Goal: Task Accomplishment & Management: Manage account settings

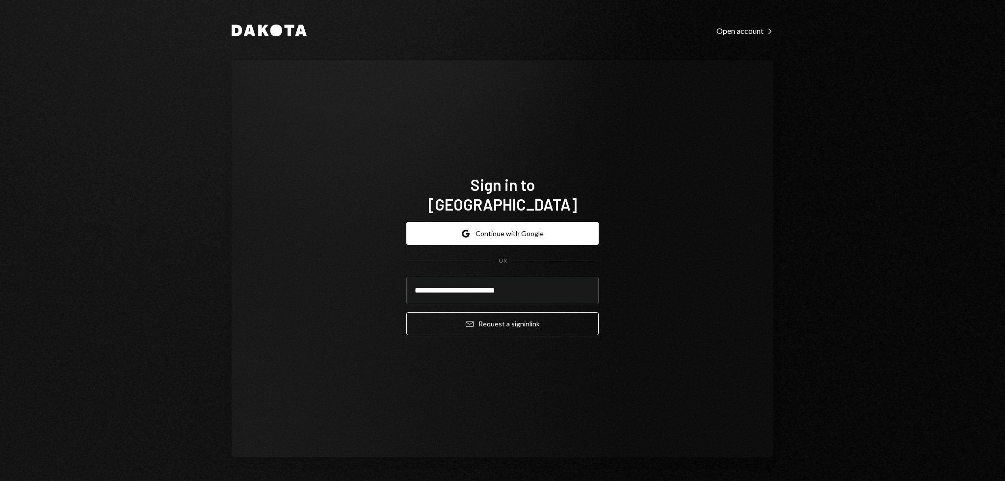
type input "**********"
click at [406, 312] on button "Email Request a sign in link" at bounding box center [502, 323] width 192 height 23
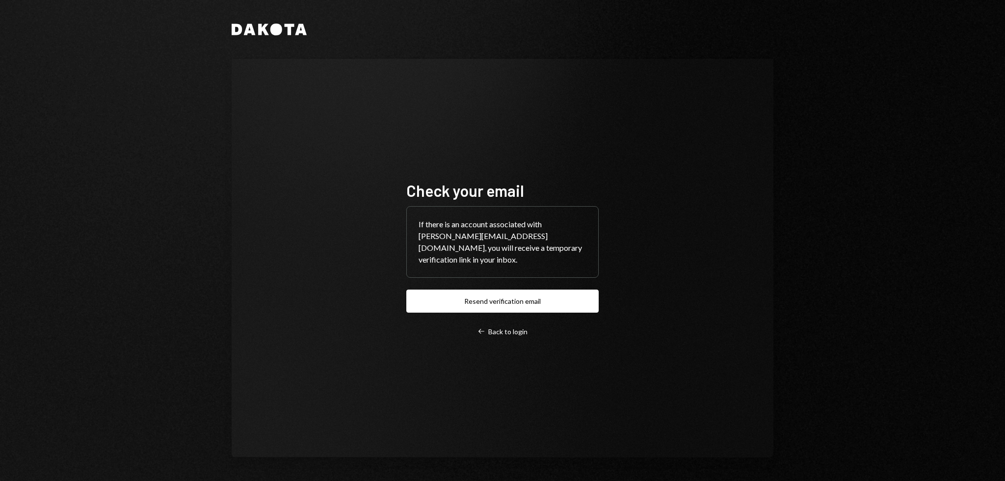
click at [217, 247] on div "Dakota Check your email If there is an account associated with garon@autonomous…" at bounding box center [502, 240] width 589 height 481
drag, startPoint x: 245, startPoint y: 206, endPoint x: 242, endPoint y: 200, distance: 6.6
drag, startPoint x: 242, startPoint y: 200, endPoint x: 234, endPoint y: 183, distance: 18.6
click at [232, 182] on div "Check your email If there is an account associated with garon@autonomousproject…" at bounding box center [503, 258] width 542 height 398
drag, startPoint x: 320, startPoint y: 164, endPoint x: 315, endPoint y: 159, distance: 6.9
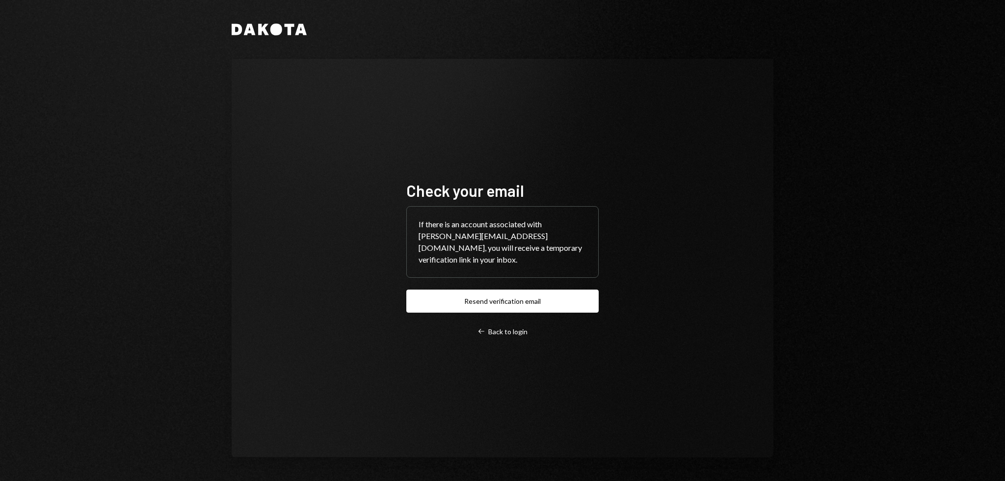
click at [314, 157] on div "Check your email If there is an account associated with garon@autonomousproject…" at bounding box center [503, 258] width 542 height 398
drag, startPoint x: 307, startPoint y: 145, endPoint x: 301, endPoint y: 140, distance: 7.3
click at [301, 140] on div "Check your email If there is an account associated with garon@autonomousproject…" at bounding box center [503, 258] width 542 height 398
drag, startPoint x: 363, startPoint y: 204, endPoint x: 351, endPoint y: 182, distance: 24.6
drag, startPoint x: 351, startPoint y: 182, endPoint x: 331, endPoint y: 164, distance: 27.8
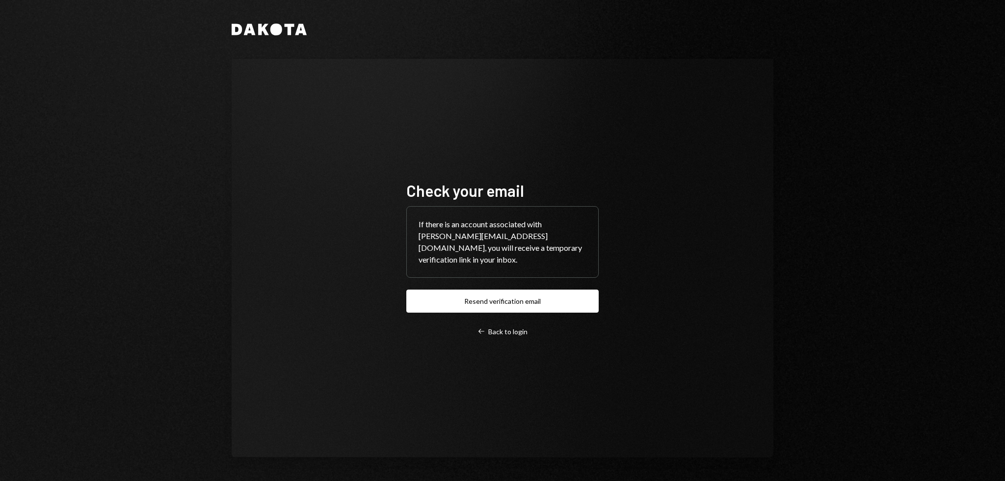
click at [341, 175] on div "Check your email If there is an account associated with garon@autonomousproject…" at bounding box center [503, 258] width 542 height 398
click at [330, 163] on div "Check your email If there is an account associated with garon@autonomousproject…" at bounding box center [503, 258] width 542 height 398
drag, startPoint x: 426, startPoint y: 161, endPoint x: 326, endPoint y: 161, distance: 100.1
click at [358, 142] on div "Check your email If there is an account associated with garon@autonomousproject…" at bounding box center [503, 258] width 542 height 398
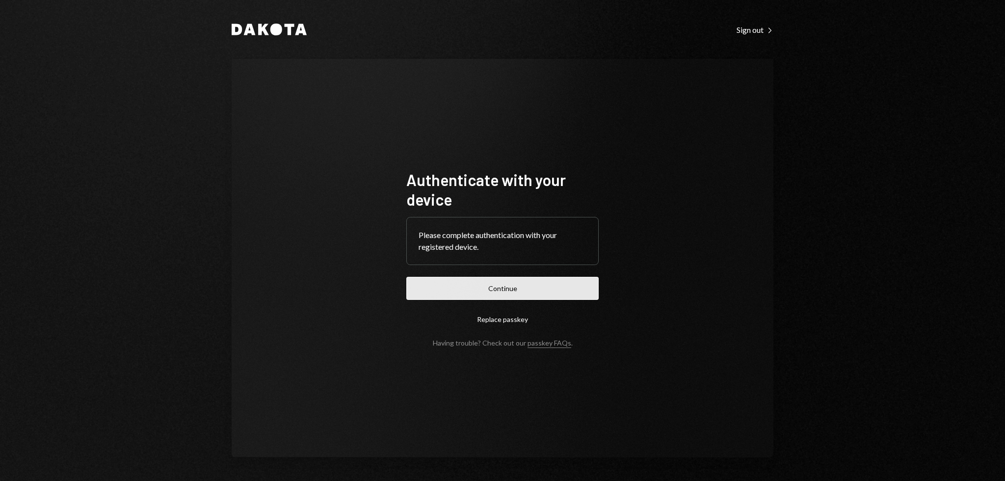
click at [459, 283] on button "Continue" at bounding box center [502, 288] width 192 height 23
click at [539, 169] on div "Authenticate with your device Please complete authentication with your register…" at bounding box center [502, 258] width 216 height 256
drag, startPoint x: 551, startPoint y: 144, endPoint x: 518, endPoint y: 122, distance: 39.6
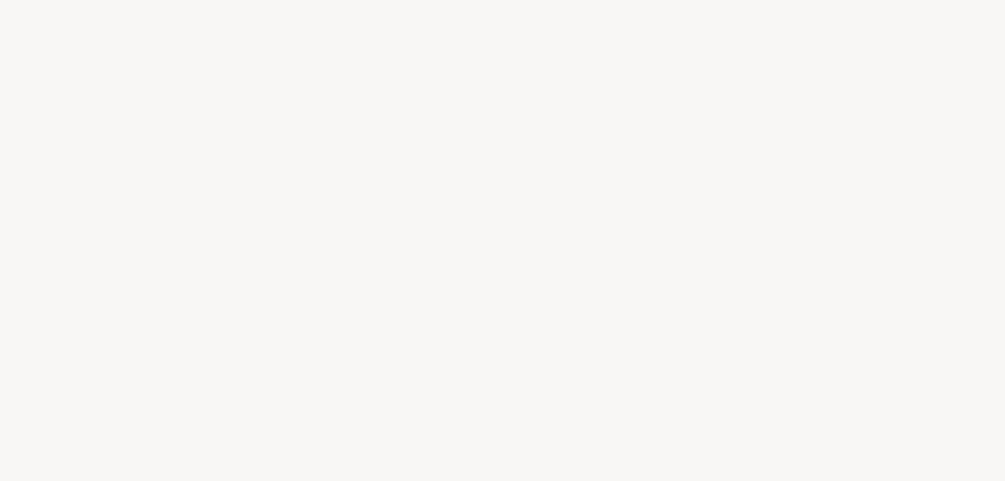
click at [518, 122] on div at bounding box center [502, 240] width 1005 height 481
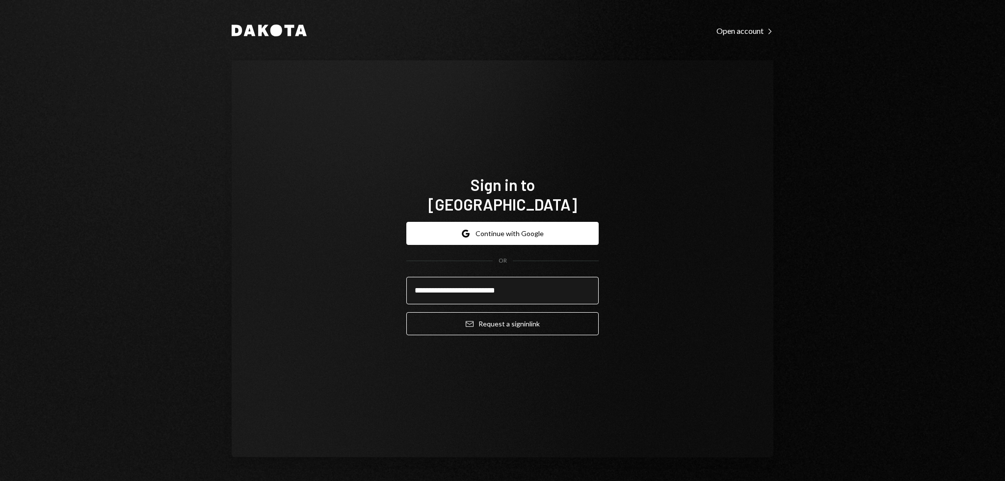
type input "**********"
click at [406, 292] on button "Email Request a sign in link" at bounding box center [502, 323] width 192 height 23
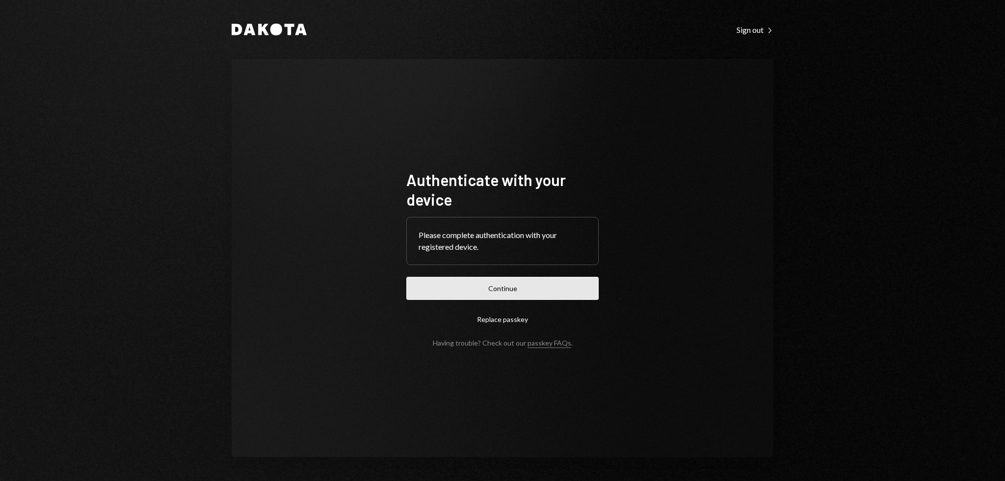
click at [481, 295] on button "Continue" at bounding box center [502, 288] width 192 height 23
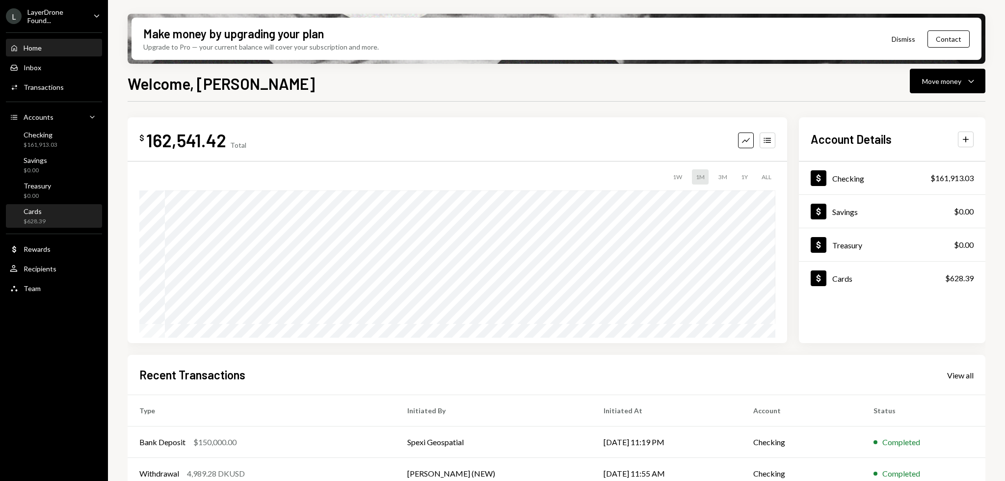
click at [55, 210] on div "Cards $628.39" at bounding box center [54, 216] width 88 height 19
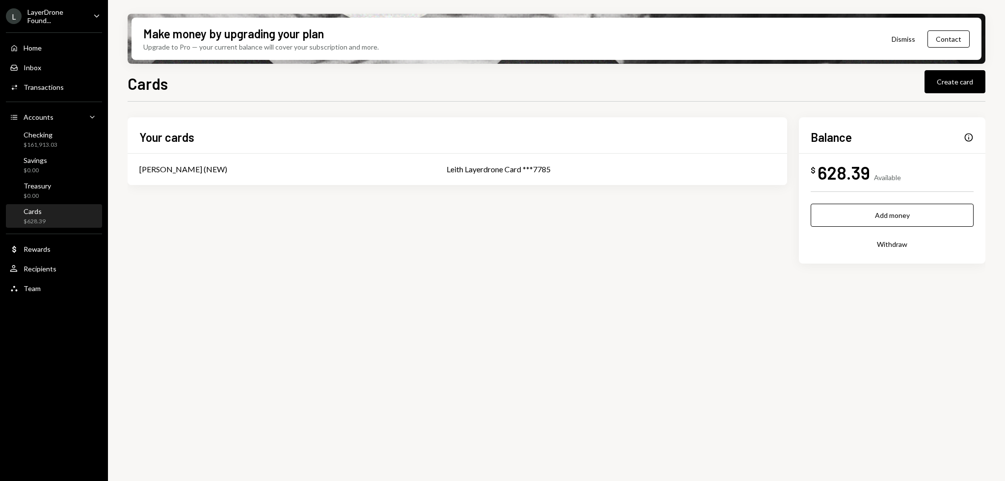
drag, startPoint x: 285, startPoint y: 91, endPoint x: 273, endPoint y: 89, distance: 11.4
click at [276, 90] on div "Cards Create card" at bounding box center [557, 83] width 858 height 22
drag, startPoint x: 273, startPoint y: 89, endPoint x: 266, endPoint y: 85, distance: 8.3
click at [266, 85] on div "Cards Create card" at bounding box center [557, 83] width 858 height 22
drag, startPoint x: 531, startPoint y: 109, endPoint x: 521, endPoint y: 104, distance: 11.2
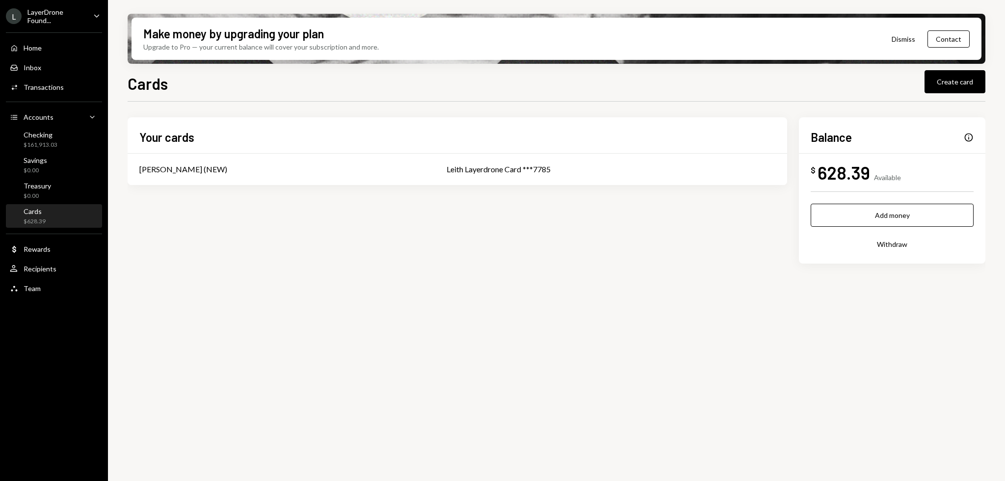
drag, startPoint x: 521, startPoint y: 104, endPoint x: 471, endPoint y: 96, distance: 50.2
click at [471, 96] on div "Cards Create card Your cards Leith Shankland (NEW) Leith Layerdrone Card ***778…" at bounding box center [557, 305] width 858 height 467
click at [455, 91] on div "Cards Create card" at bounding box center [557, 83] width 858 height 22
click at [69, 136] on div "Checking $161,913.03" at bounding box center [54, 139] width 88 height 19
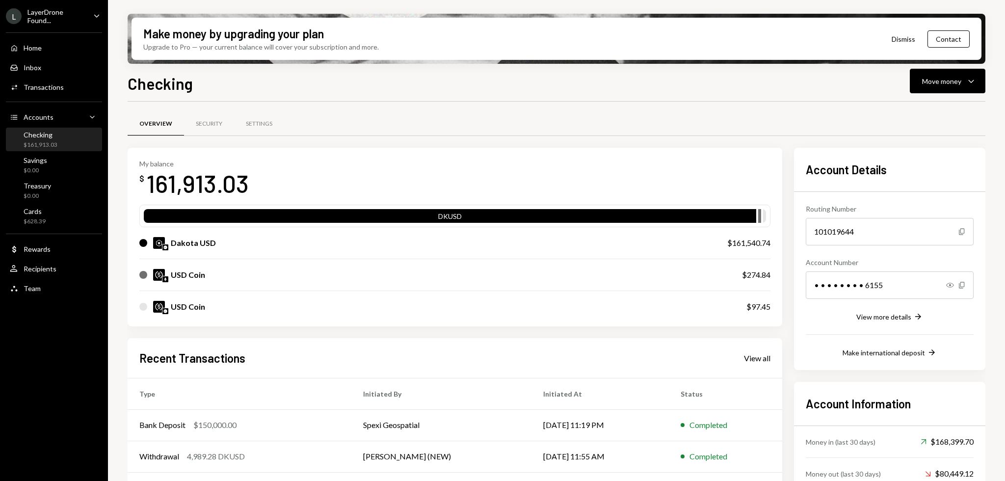
drag, startPoint x: 481, startPoint y: 103, endPoint x: 426, endPoint y: 90, distance: 56.8
click at [446, 97] on div "Checking Move money Caret Down Overview Security Settings My balance $ 161,913.…" at bounding box center [557, 305] width 858 height 467
drag, startPoint x: 426, startPoint y: 90, endPoint x: 414, endPoint y: 87, distance: 12.3
click at [410, 86] on div "Checking Move money Caret Down" at bounding box center [557, 83] width 858 height 22
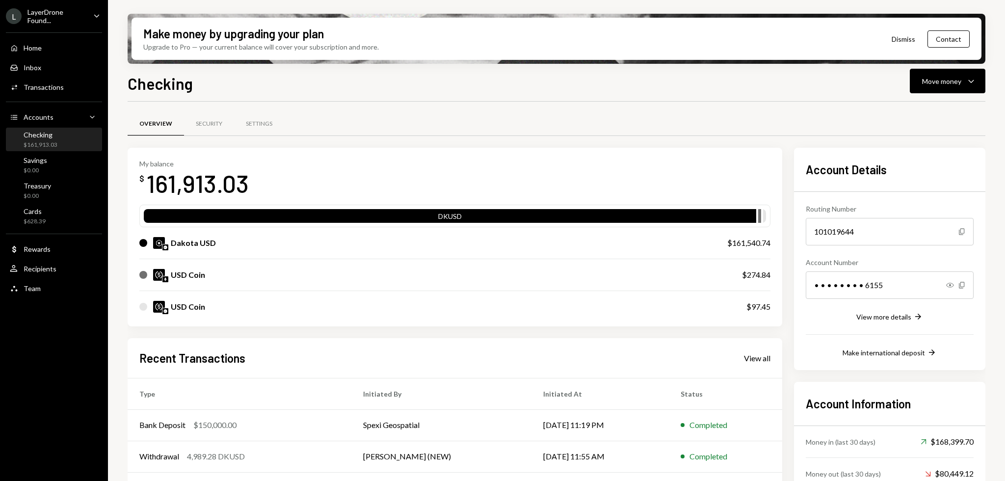
click at [46, 142] on div "$161,913.03" at bounding box center [41, 145] width 34 height 8
drag, startPoint x: 42, startPoint y: 336, endPoint x: 30, endPoint y: 336, distance: 11.8
click at [30, 336] on div "L LayerDrone Found... Caret Down Home Home Inbox Inbox Activities Transactions …" at bounding box center [54, 240] width 108 height 481
click at [18, 330] on div "L LayerDrone Found... Caret Down Home Home Inbox Inbox Activities Transactions …" at bounding box center [54, 240] width 108 height 481
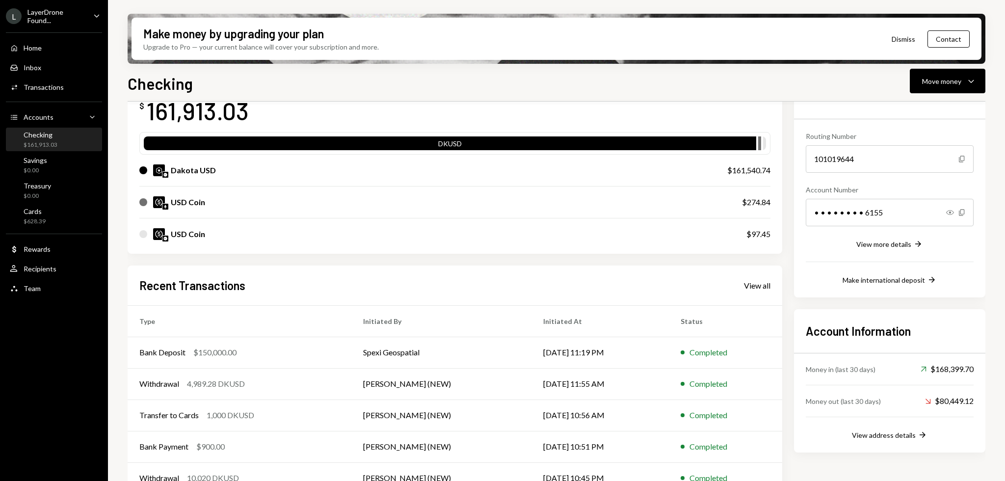
scroll to position [93, 0]
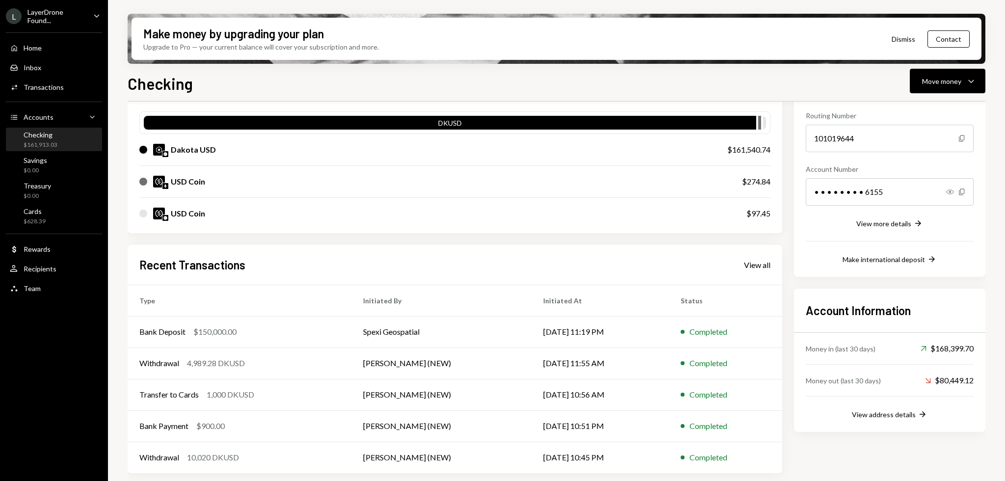
drag, startPoint x: 39, startPoint y: 332, endPoint x: 30, endPoint y: 329, distance: 9.8
click at [34, 330] on div "L LayerDrone Found... Caret Down Home Home Inbox Inbox Activities Transactions …" at bounding box center [54, 240] width 108 height 481
click at [26, 328] on div "L LayerDrone Found... Caret Down Home Home Inbox Inbox Activities Transactions …" at bounding box center [54, 240] width 108 height 481
drag, startPoint x: 60, startPoint y: 341, endPoint x: 50, endPoint y: 338, distance: 10.1
click at [50, 338] on div "L LayerDrone Found... Caret Down Home Home Inbox Inbox Activities Transactions …" at bounding box center [54, 240] width 108 height 481
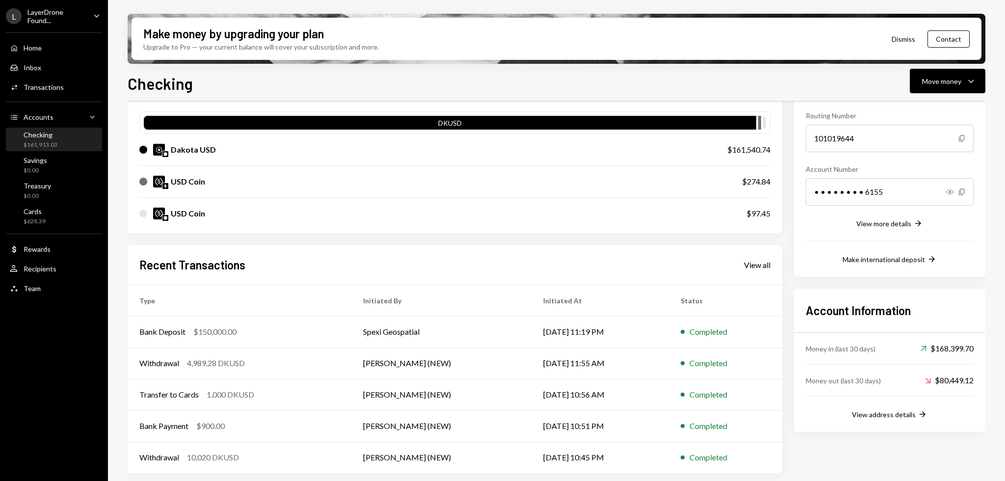
click at [40, 336] on div "L LayerDrone Found... Caret Down Home Home Inbox Inbox Activities Transactions …" at bounding box center [54, 240] width 108 height 481
click at [38, 336] on div "L LayerDrone Found... Caret Down Home Home Inbox Inbox Activities Transactions …" at bounding box center [54, 240] width 108 height 481
drag, startPoint x: 33, startPoint y: 334, endPoint x: 26, endPoint y: 332, distance: 8.2
click at [33, 334] on div "L LayerDrone Found... Caret Down Home Home Inbox Inbox Activities Transactions …" at bounding box center [54, 240] width 108 height 481
click at [25, 331] on div "L LayerDrone Found... Caret Down Home Home Inbox Inbox Activities Transactions …" at bounding box center [54, 240] width 108 height 481
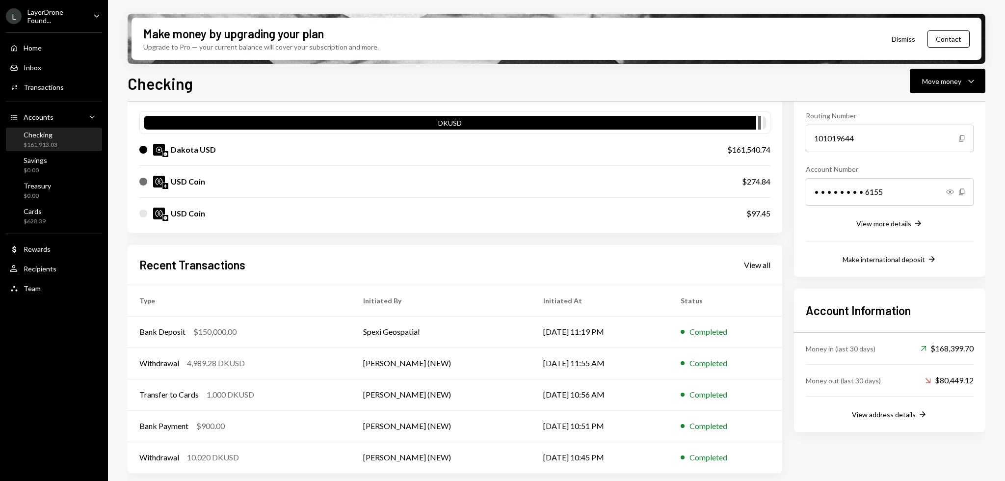
click at [22, 330] on div "L LayerDrone Found... Caret Down Home Home Inbox Inbox Activities Transactions …" at bounding box center [54, 240] width 108 height 481
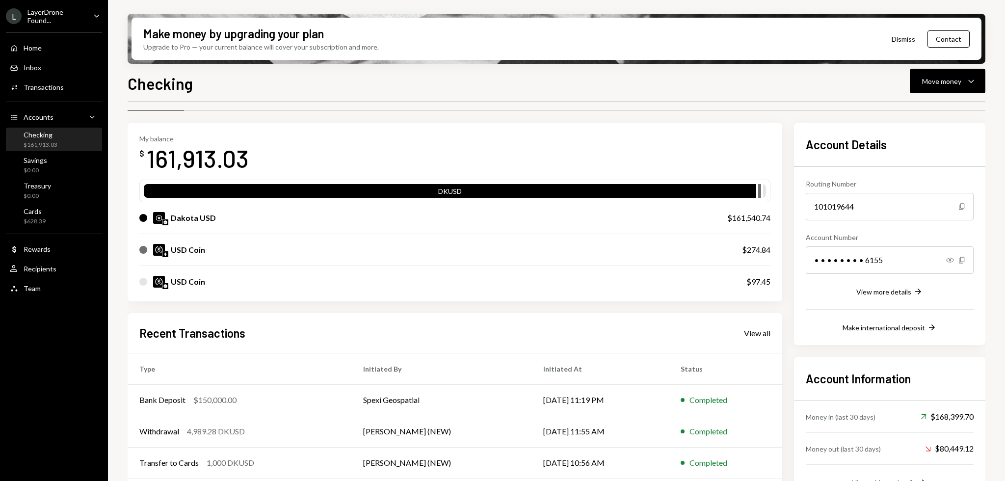
scroll to position [0, 0]
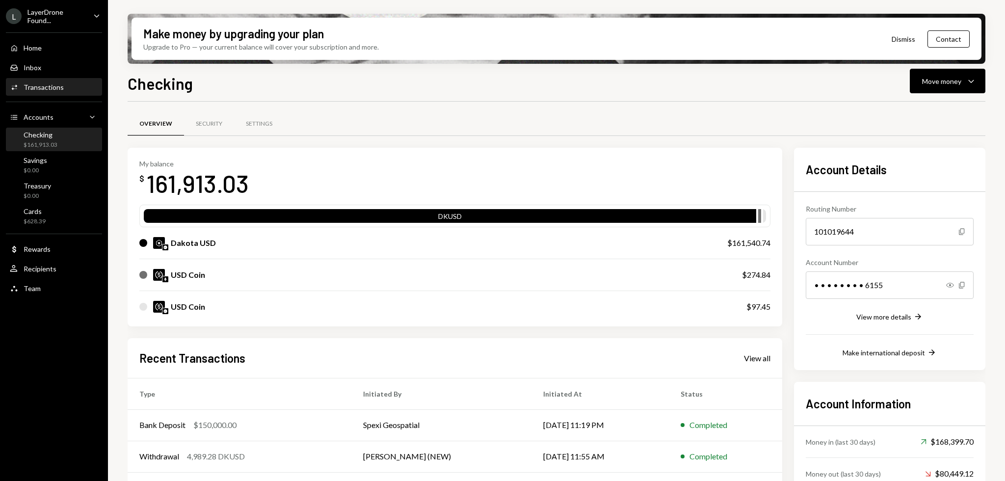
click at [58, 86] on div "Transactions" at bounding box center [44, 87] width 40 height 8
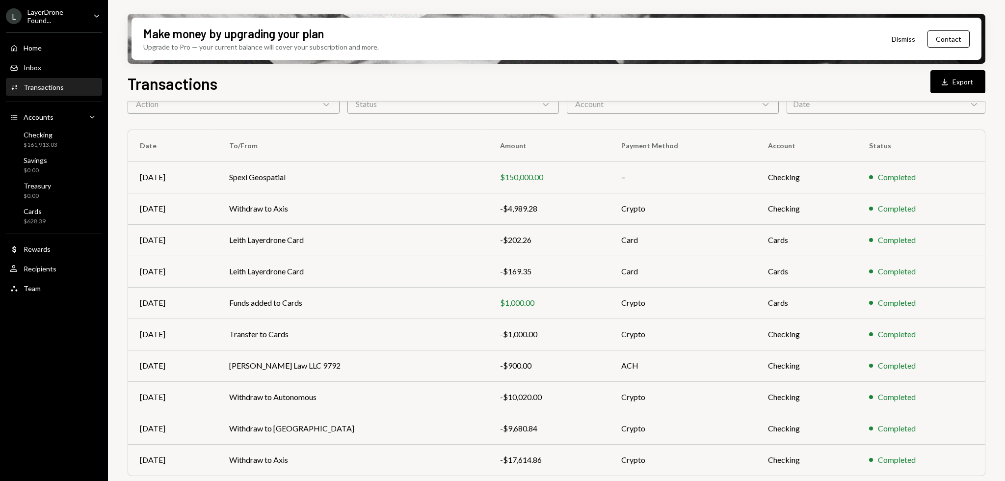
scroll to position [78, 0]
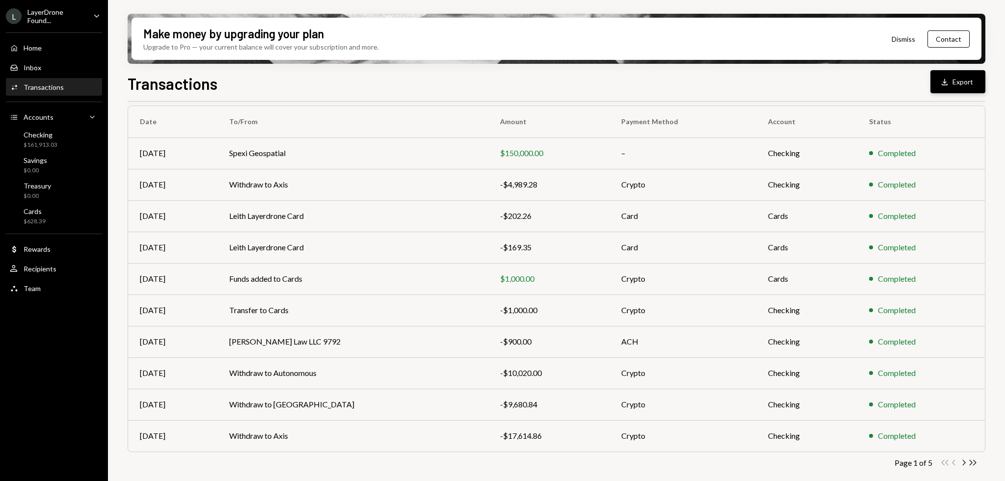
click at [753, 84] on button "Download Export" at bounding box center [957, 81] width 55 height 23
click at [662, 85] on div "Transactions Download Export" at bounding box center [557, 83] width 858 height 22
drag, startPoint x: 630, startPoint y: 83, endPoint x: 619, endPoint y: 83, distance: 10.8
drag, startPoint x: 619, startPoint y: 83, endPoint x: 610, endPoint y: 83, distance: 9.3
click at [610, 83] on div "Transactions Download Export" at bounding box center [557, 83] width 858 height 22
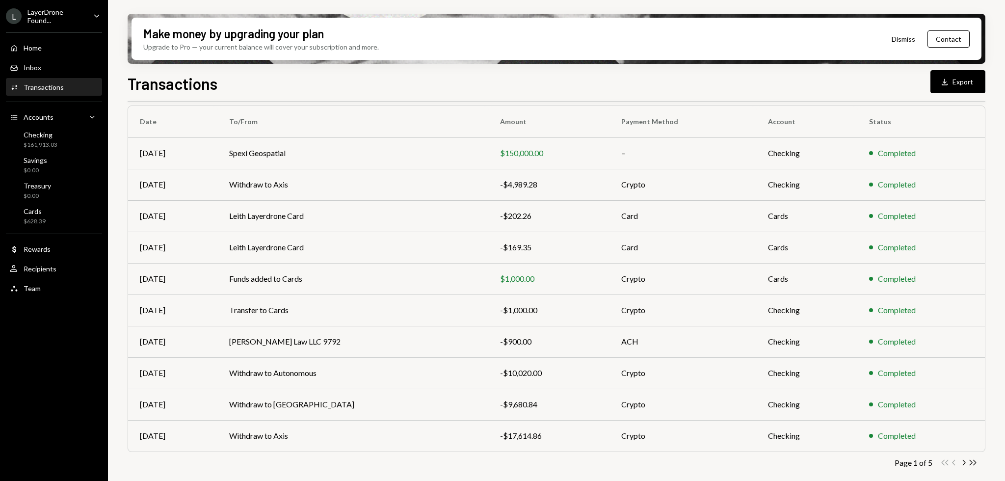
click at [603, 83] on div "Transactions Download Export" at bounding box center [557, 83] width 858 height 22
click at [496, 95] on div "Transactions Download Export Transactions All Activity Action Chevron Down Stat…" at bounding box center [557, 305] width 858 height 467
click at [493, 94] on div "Transactions Download Export Transactions All Activity Action Chevron Down Stat…" at bounding box center [557, 305] width 858 height 467
drag, startPoint x: 491, startPoint y: 94, endPoint x: 483, endPoint y: 91, distance: 8.8
click at [483, 91] on div "Transactions Download Export" at bounding box center [557, 83] width 858 height 22
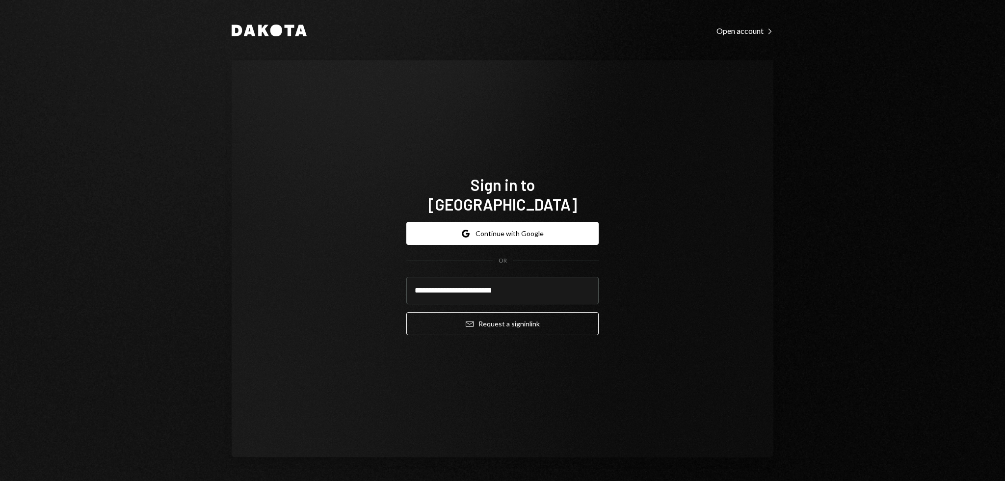
click at [406, 312] on button "Email Request a sign in link" at bounding box center [502, 323] width 192 height 23
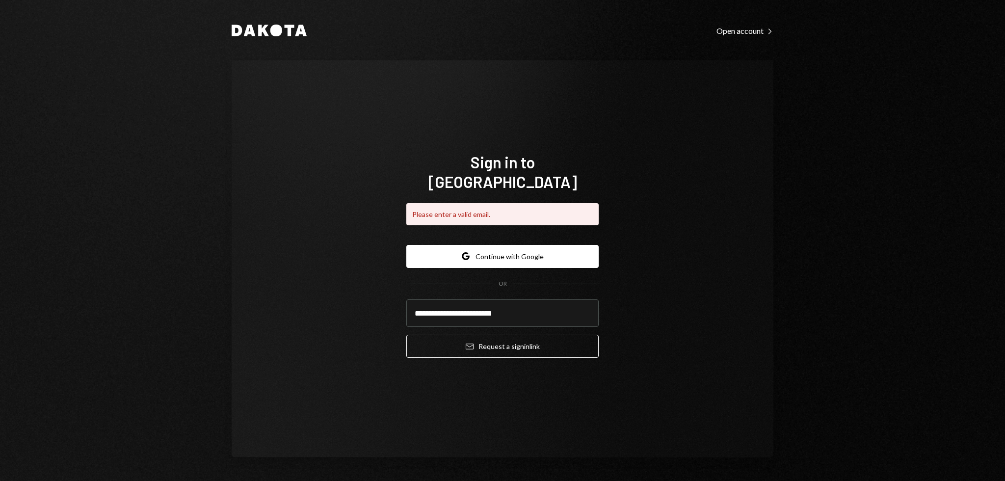
click at [406, 335] on button "Email Request a sign in link" at bounding box center [502, 346] width 192 height 23
type input "**********"
click at [406, 335] on button "Email Request a sign in link" at bounding box center [502, 346] width 192 height 23
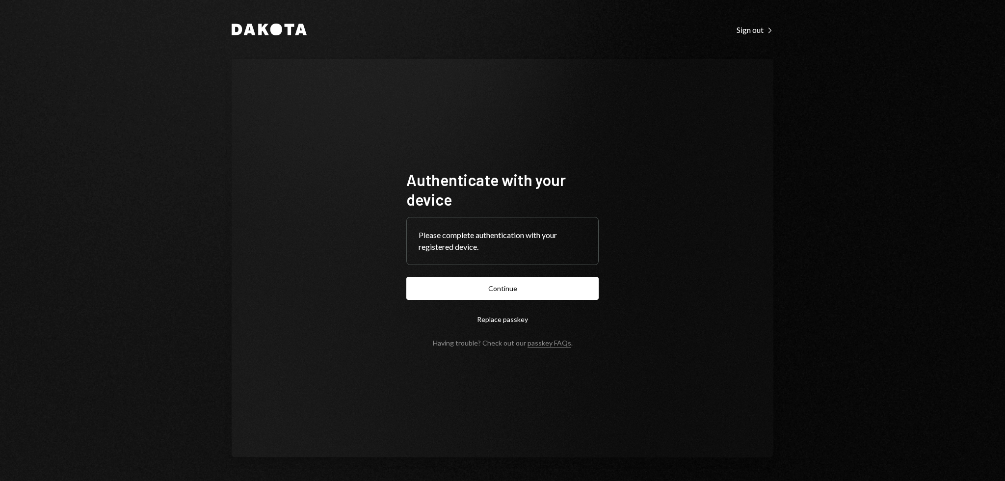
click at [475, 269] on form "Authenticate with your device Please complete authentication with your register…" at bounding box center [502, 258] width 192 height 177
click at [477, 280] on button "Continue" at bounding box center [502, 288] width 192 height 23
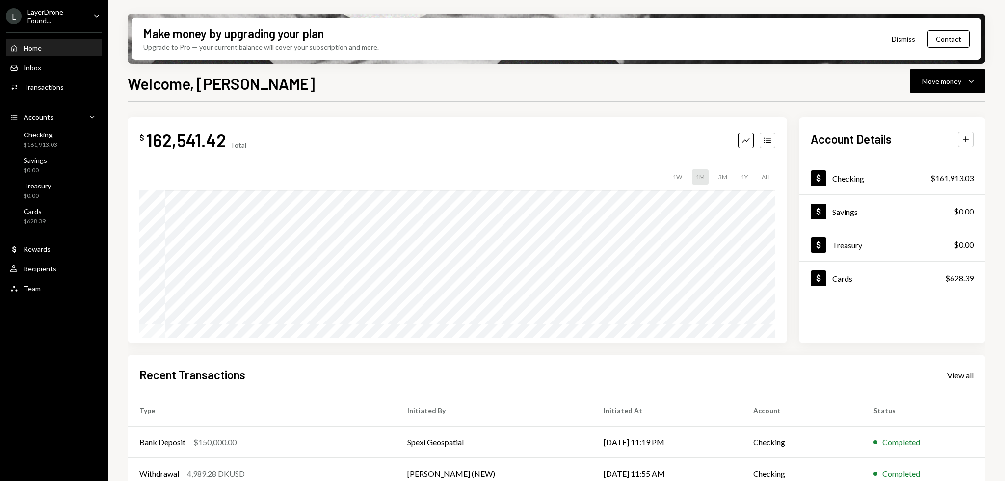
drag, startPoint x: 415, startPoint y: 93, endPoint x: 150, endPoint y: 123, distance: 266.5
click at [397, 94] on div "Welcome, [PERSON_NAME] Move money Caret Down $ 162,541.42 Total Graph Accounts …" at bounding box center [557, 305] width 858 height 467
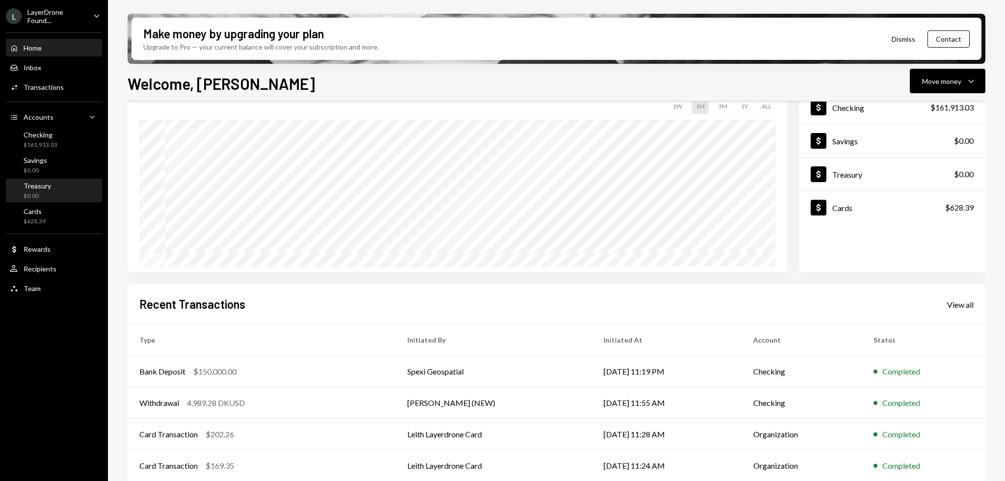
scroll to position [110, 0]
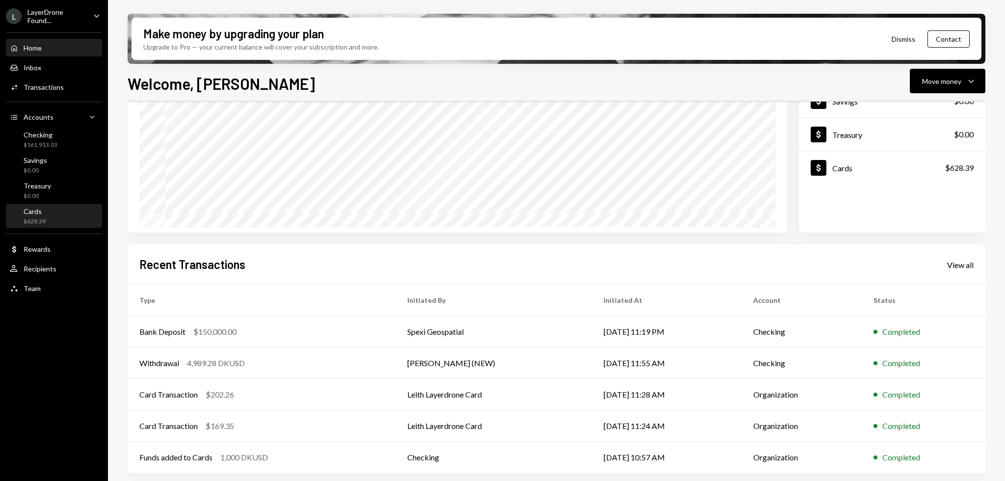
click at [26, 220] on div "$628.39" at bounding box center [35, 221] width 22 height 8
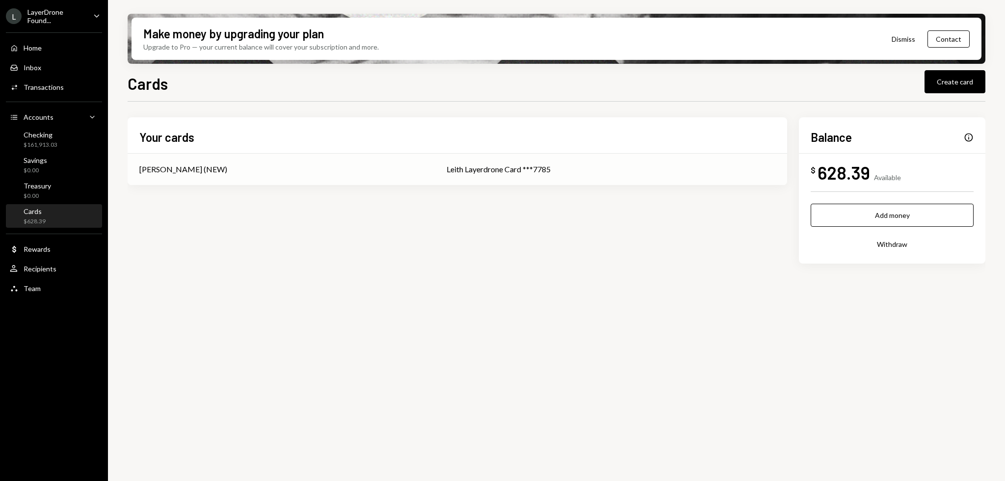
click at [513, 167] on div "Leith Layerdrone Card ***7785" at bounding box center [610, 169] width 329 height 12
click at [900, 244] on button "Withdraw" at bounding box center [891, 244] width 163 height 23
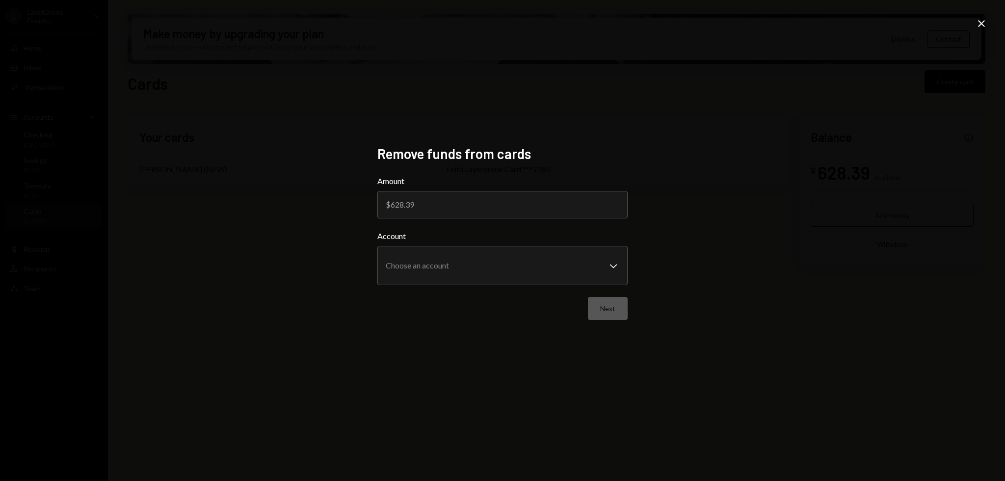
click at [719, 134] on div "**********" at bounding box center [502, 240] width 1005 height 481
click at [980, 24] on icon at bounding box center [981, 23] width 7 height 7
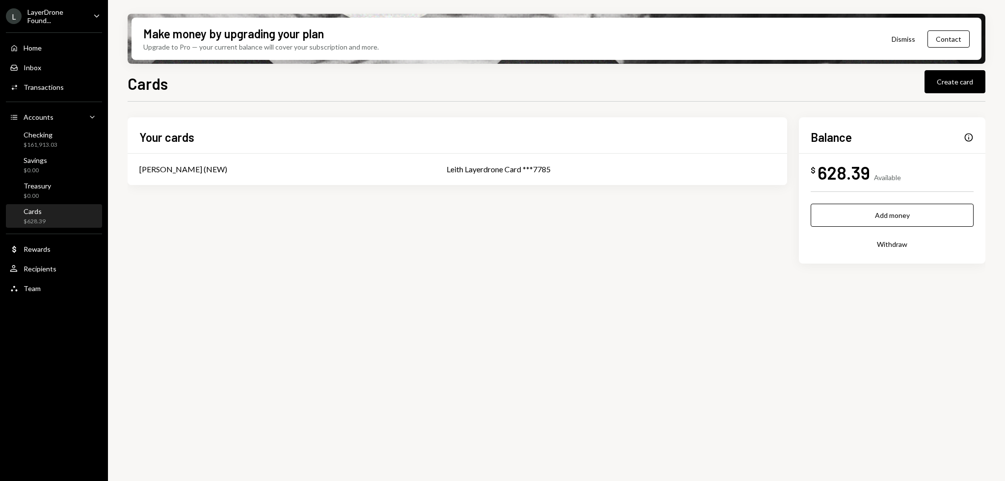
drag, startPoint x: 510, startPoint y: 252, endPoint x: 486, endPoint y: 252, distance: 24.5
drag, startPoint x: 486, startPoint y: 252, endPoint x: 424, endPoint y: 253, distance: 61.3
click at [425, 253] on div "Your cards [PERSON_NAME] (NEW) [PERSON_NAME] Layerdrone Card ***7785 Balance In…" at bounding box center [557, 190] width 858 height 146
click at [25, 91] on div "Transactions" at bounding box center [44, 87] width 40 height 8
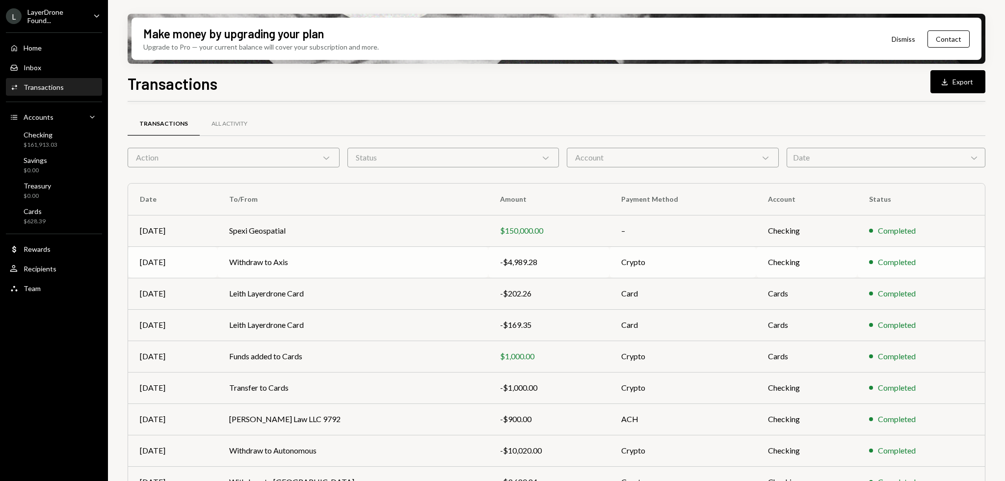
scroll to position [78, 0]
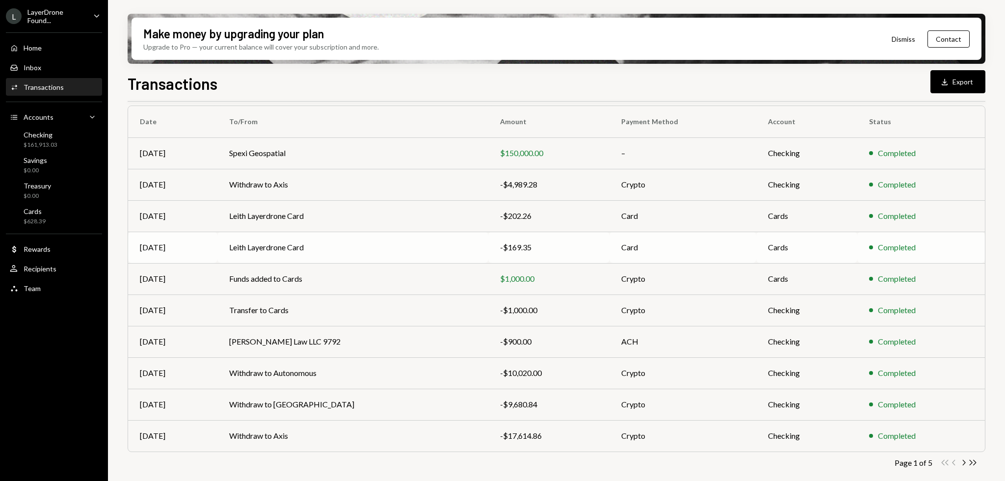
click at [393, 241] on td "Leith Layerdrone Card" at bounding box center [352, 247] width 271 height 31
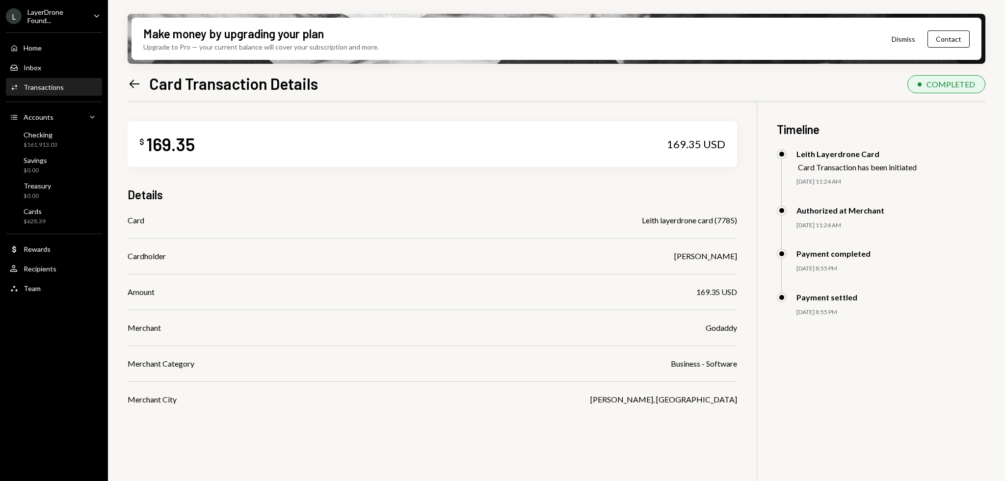
scroll to position [78, 0]
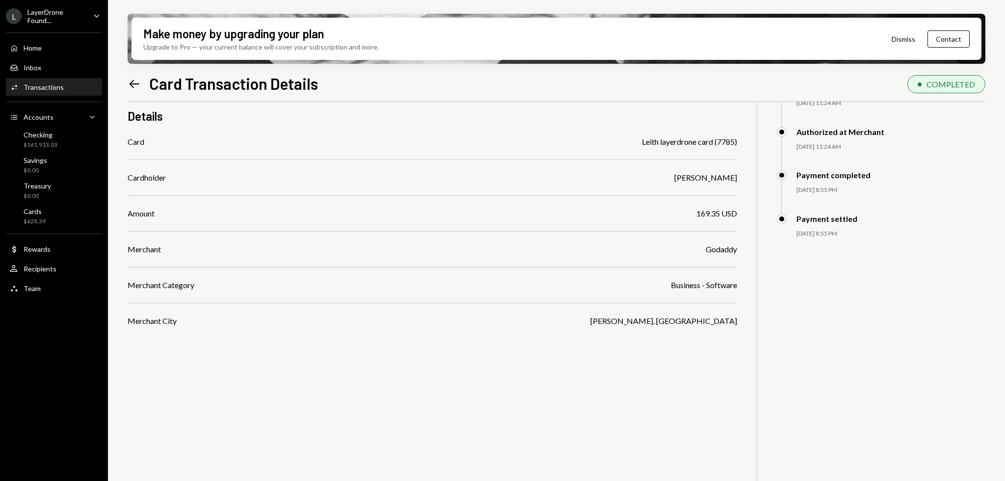
click at [140, 85] on icon "Left Arrow" at bounding box center [135, 84] width 14 height 14
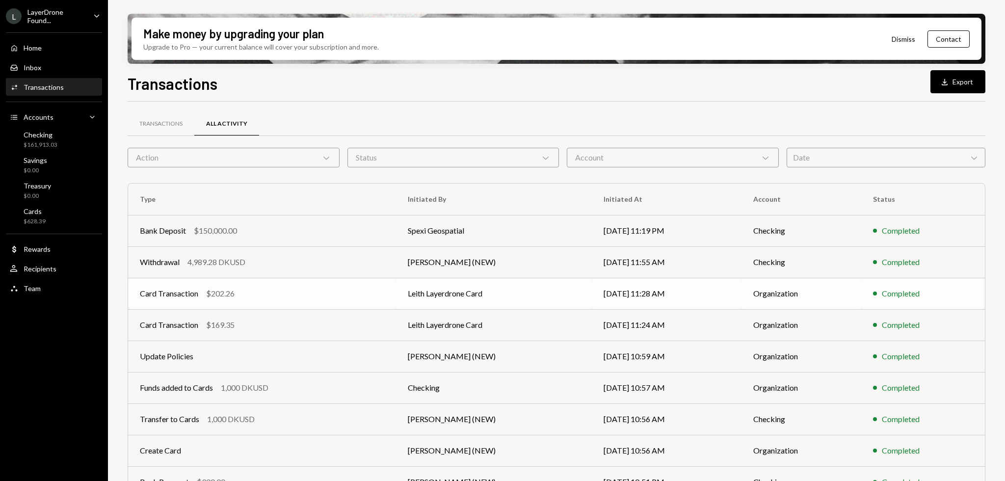
click at [391, 305] on td "Card Transaction $202.26" at bounding box center [262, 293] width 268 height 31
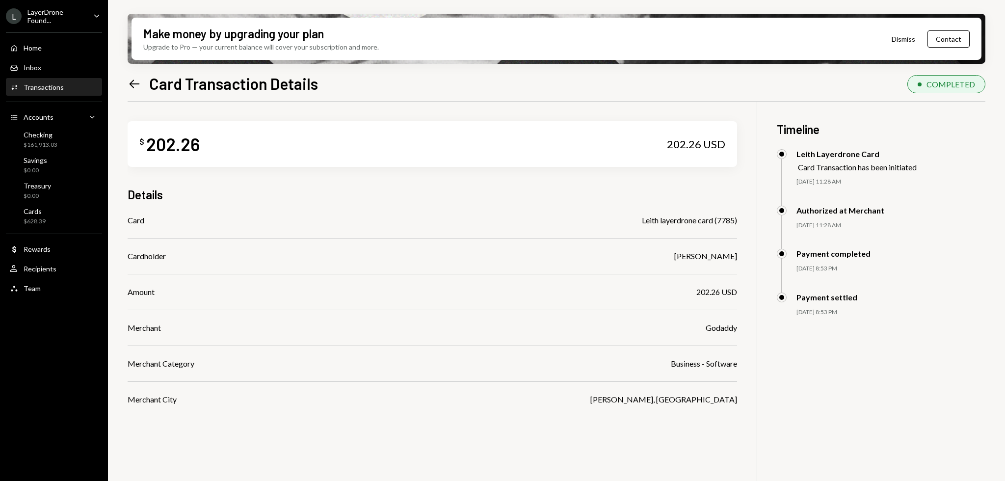
drag, startPoint x: 478, startPoint y: 219, endPoint x: 450, endPoint y: 216, distance: 27.6
click at [450, 216] on div "Card Leith layerdrone card (7785)" at bounding box center [432, 220] width 609 height 12
click at [128, 89] on icon "Left Arrow" at bounding box center [135, 84] width 14 height 14
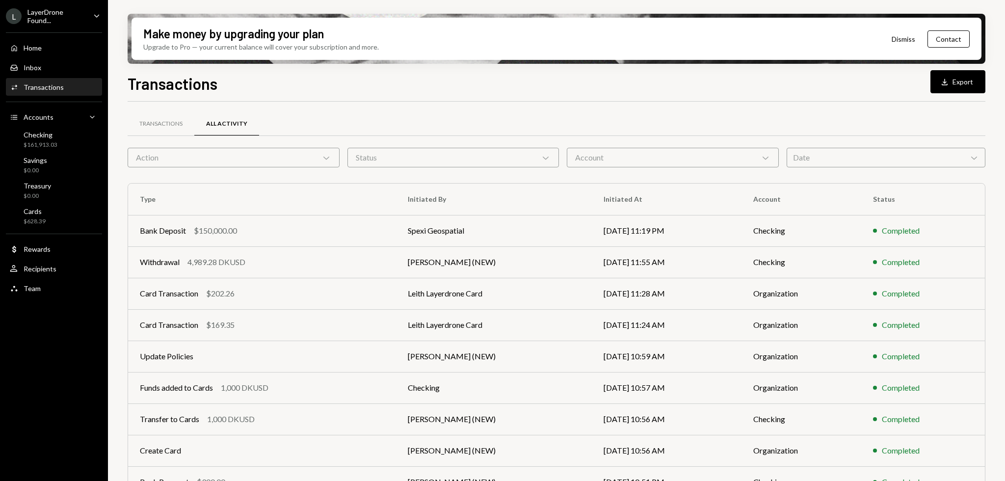
drag, startPoint x: 415, startPoint y: 90, endPoint x: 402, endPoint y: 85, distance: 13.8
drag, startPoint x: 402, startPoint y: 85, endPoint x: 376, endPoint y: 81, distance: 26.3
click at [376, 81] on div "Transactions Download Export" at bounding box center [557, 83] width 858 height 22
drag, startPoint x: 376, startPoint y: 81, endPoint x: 359, endPoint y: 78, distance: 16.9
drag, startPoint x: 359, startPoint y: 78, endPoint x: 343, endPoint y: 78, distance: 16.2
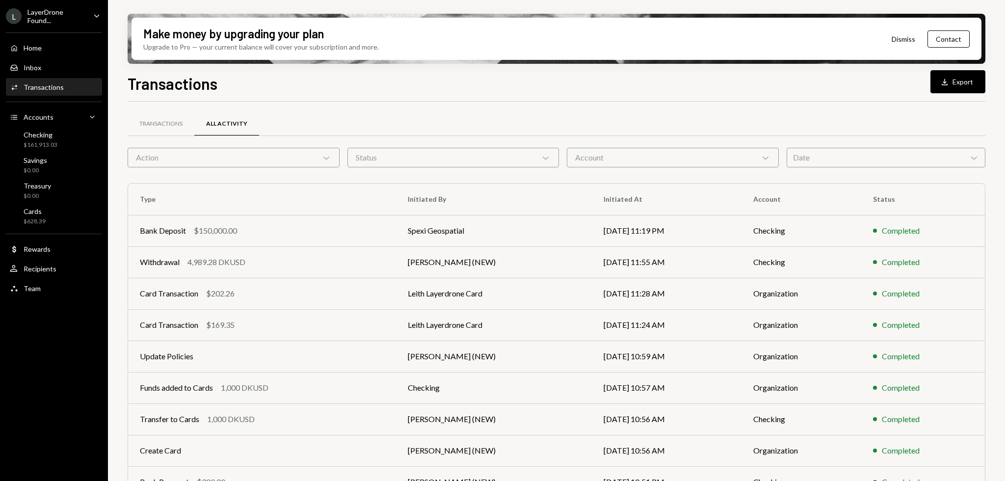
click at [343, 78] on div "Transactions Download Export" at bounding box center [557, 83] width 858 height 22
click at [342, 78] on div "Transactions Download Export" at bounding box center [557, 83] width 858 height 22
click at [629, 332] on td "[DATE] 11:24 AM" at bounding box center [666, 324] width 149 height 31
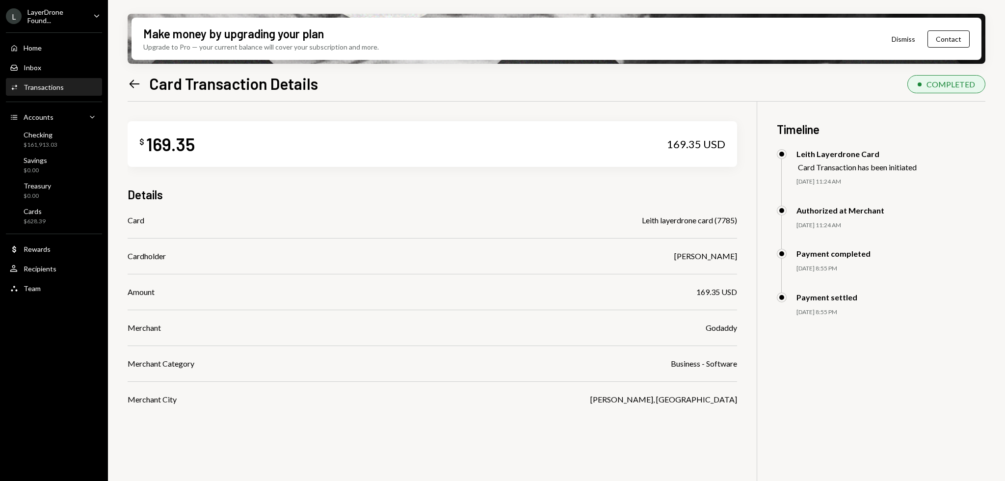
click at [563, 369] on div "Card Leith layerdrone card (7785) Cardholder [PERSON_NAME] Amount 169.35 USD Me…" at bounding box center [432, 309] width 609 height 191
drag, startPoint x: 530, startPoint y: 369, endPoint x: 524, endPoint y: 368, distance: 5.5
drag, startPoint x: 524, startPoint y: 368, endPoint x: 499, endPoint y: 361, distance: 26.4
click at [499, 361] on div "Merchant Category Business - Software" at bounding box center [432, 364] width 609 height 12
click at [137, 82] on icon "Left Arrow" at bounding box center [135, 84] width 14 height 14
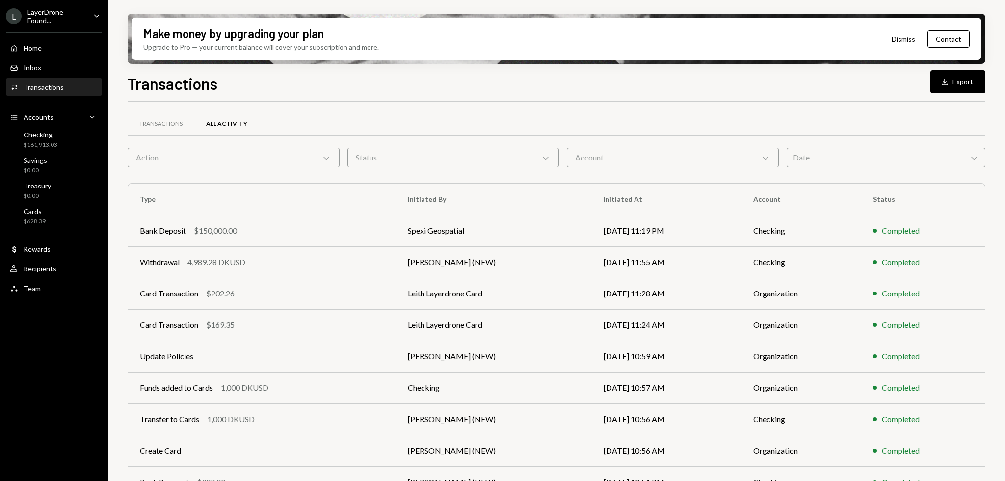
click at [257, 160] on div "Action Chevron Down" at bounding box center [234, 158] width 212 height 20
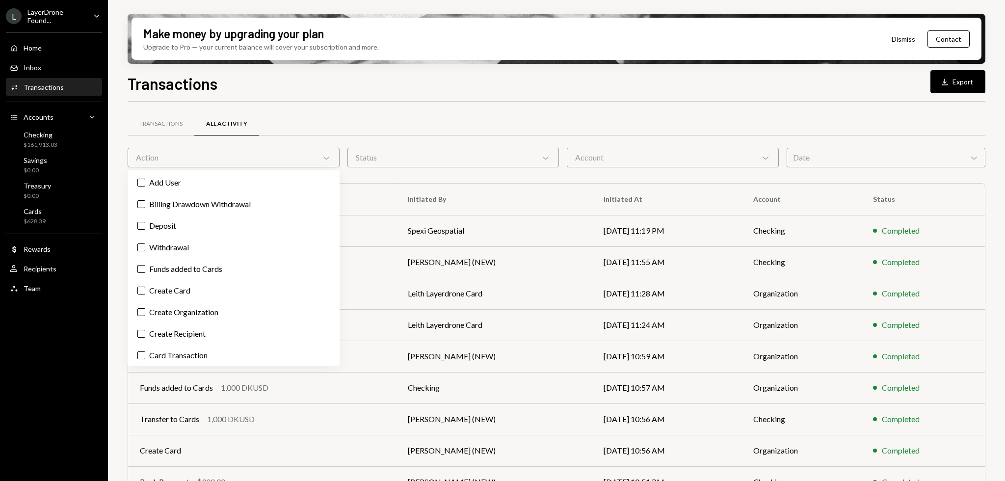
click at [257, 155] on div "Action Chevron Down" at bounding box center [234, 158] width 212 height 20
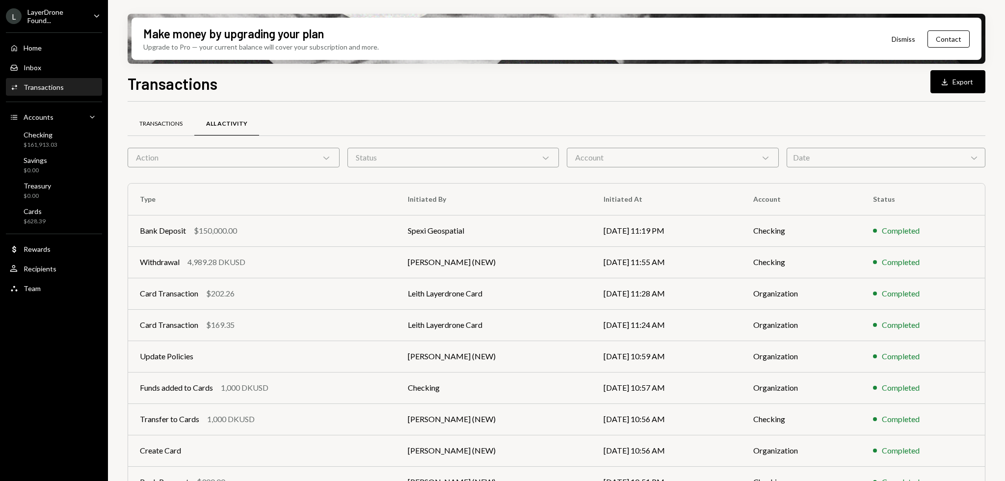
click at [160, 119] on div "Transactions" at bounding box center [161, 124] width 67 height 24
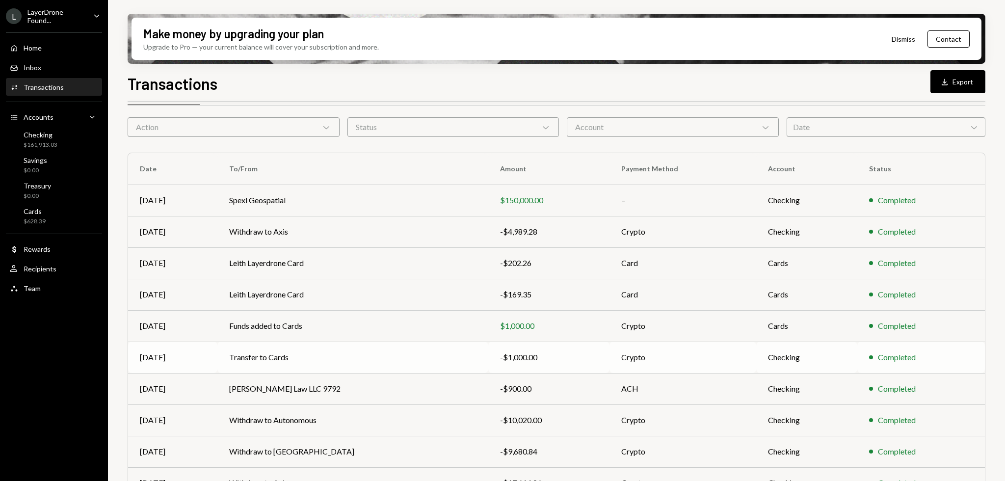
scroll to position [78, 0]
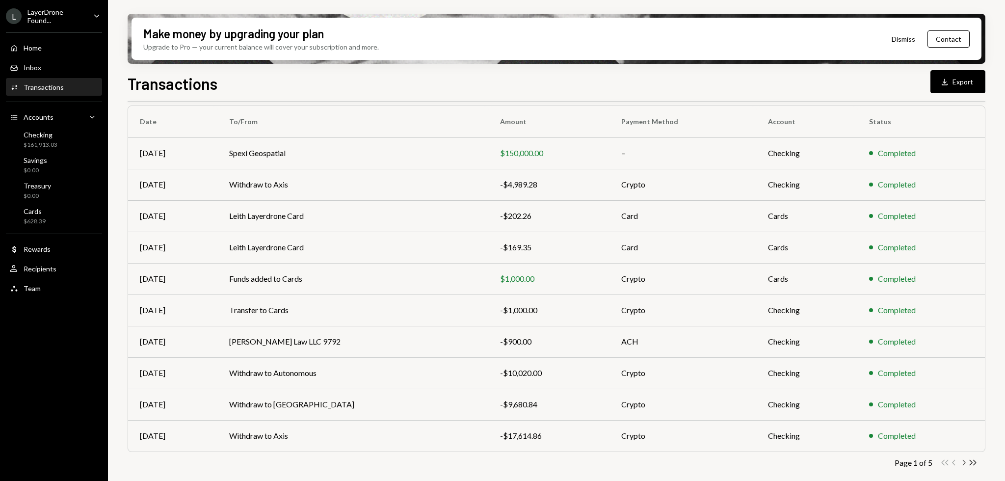
click at [961, 462] on icon "Chevron Right" at bounding box center [963, 462] width 9 height 9
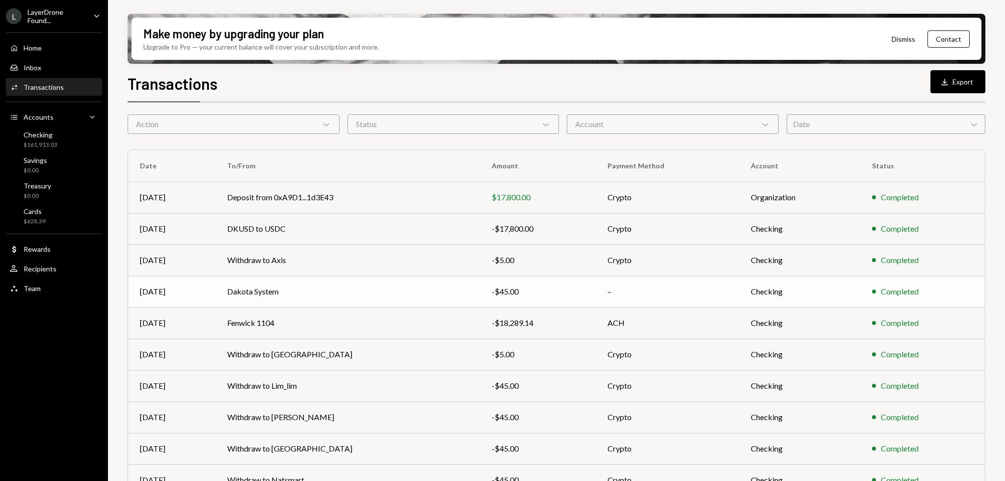
scroll to position [12, 0]
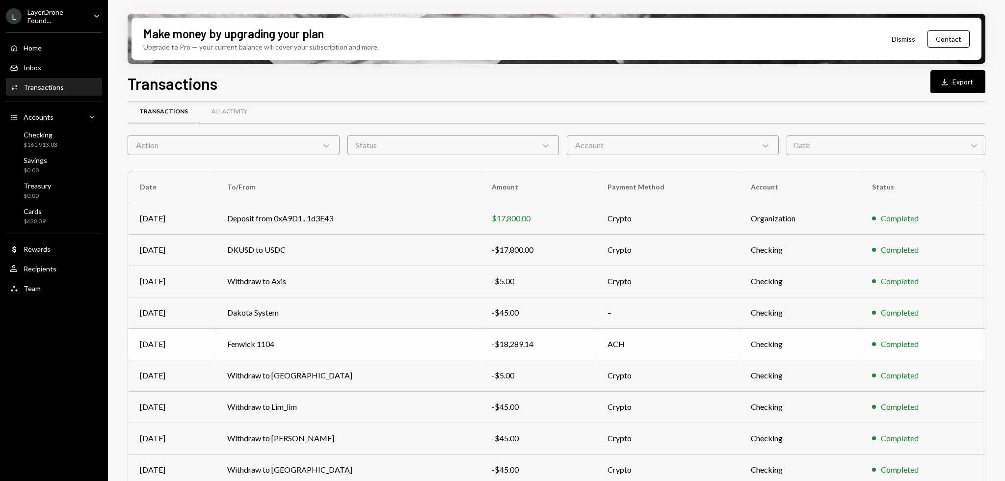
click at [526, 342] on div "-$18,289.14" at bounding box center [538, 344] width 92 height 12
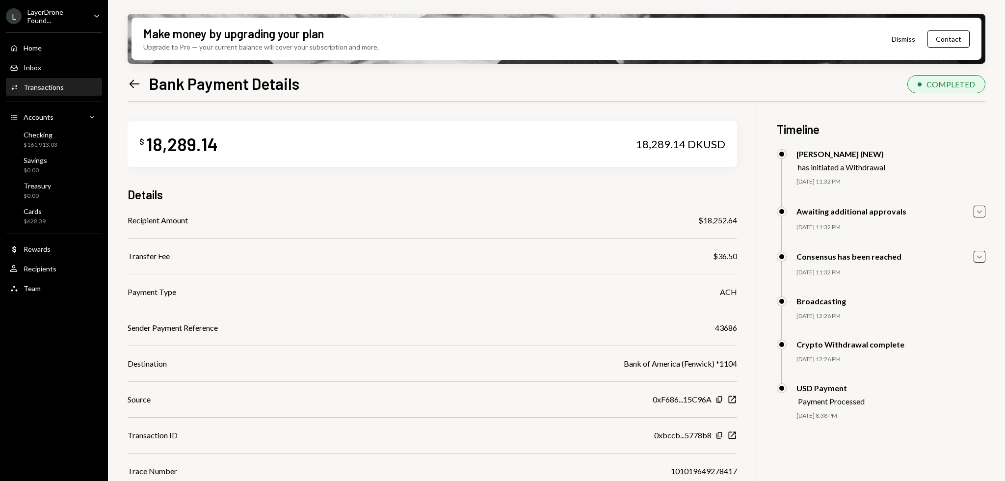
scroll to position [78, 0]
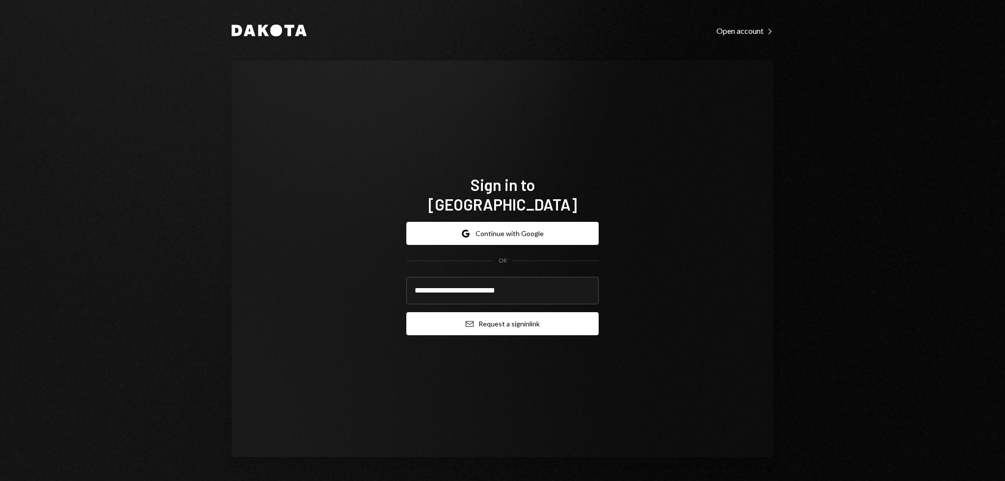
type input "**********"
click at [474, 312] on button "Email Request a sign in link" at bounding box center [502, 323] width 192 height 23
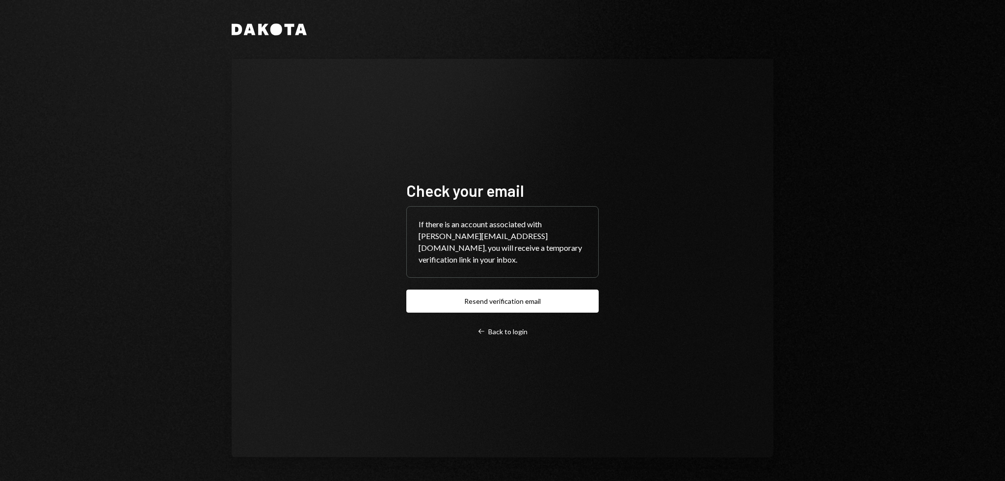
click at [85, 476] on div "Dakota Check your email If there is an account associated with garon@autonomous…" at bounding box center [502, 240] width 1005 height 481
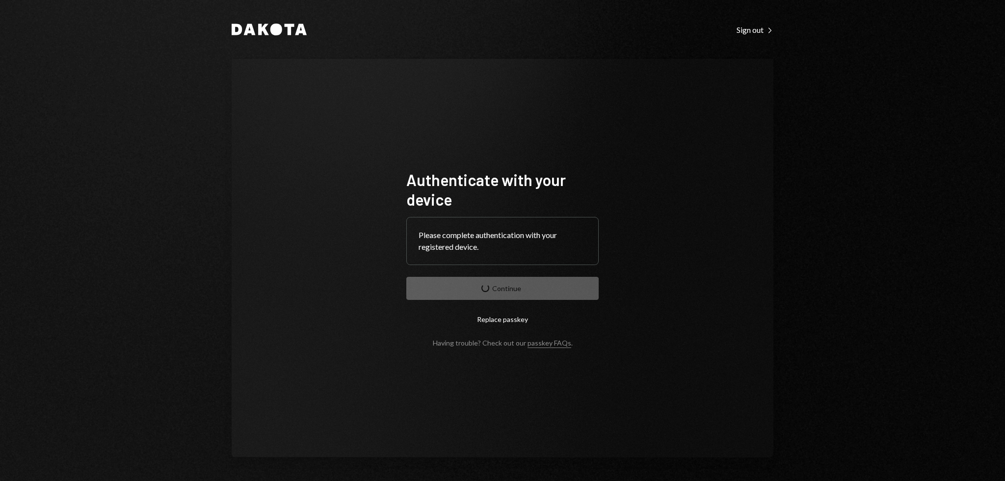
drag, startPoint x: 316, startPoint y: 252, endPoint x: 315, endPoint y: 220, distance: 31.4
click at [316, 242] on div "Authenticate with your device Please complete authentication with your register…" at bounding box center [503, 258] width 542 height 398
drag, startPoint x: 311, startPoint y: 213, endPoint x: 281, endPoint y: 177, distance: 46.7
drag, startPoint x: 281, startPoint y: 177, endPoint x: 273, endPoint y: 166, distance: 13.3
click at [279, 176] on div "Authenticate with your device Please complete authentication with your register…" at bounding box center [503, 258] width 542 height 398
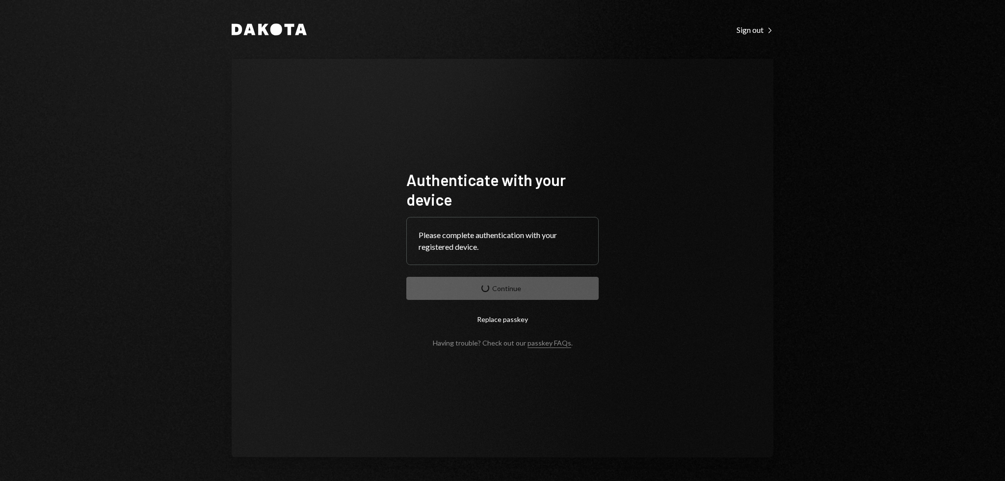
click at [258, 153] on div "Authenticate with your device Please complete authentication with your register…" at bounding box center [503, 258] width 542 height 398
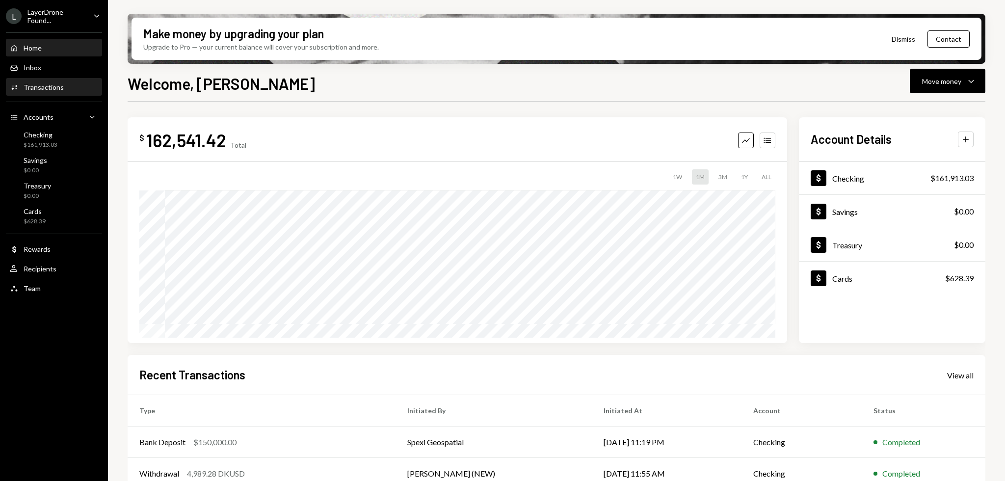
click at [53, 91] on div "Transactions" at bounding box center [44, 87] width 40 height 8
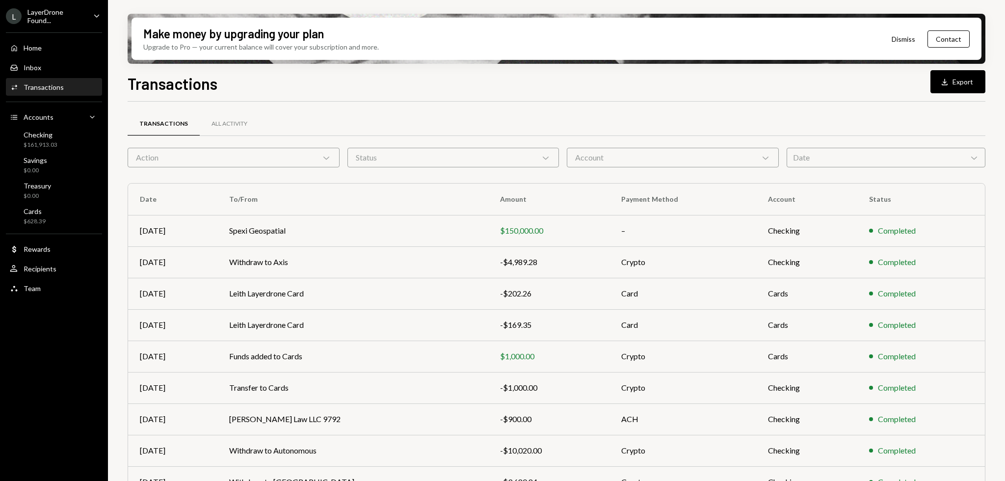
click at [288, 164] on div "Action Chevron Down" at bounding box center [234, 158] width 212 height 20
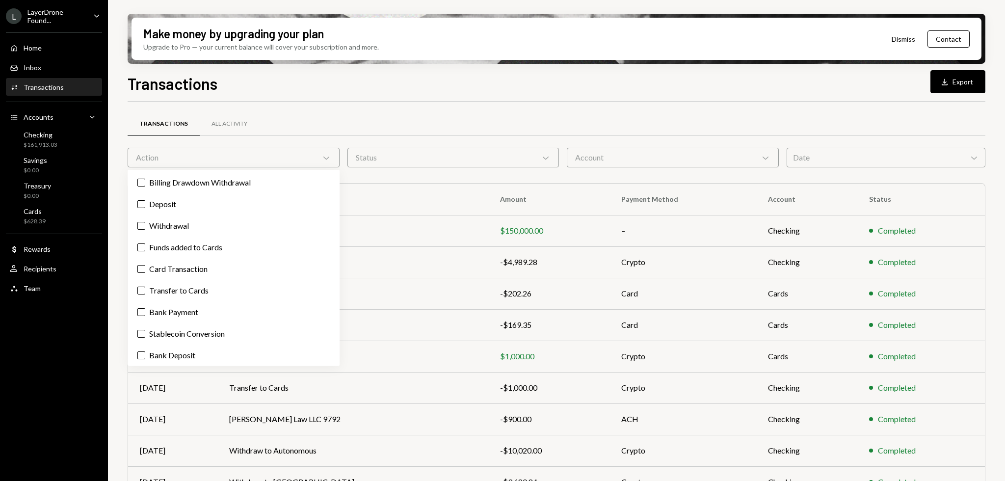
click at [277, 149] on div "Action Chevron Down" at bounding box center [234, 158] width 212 height 20
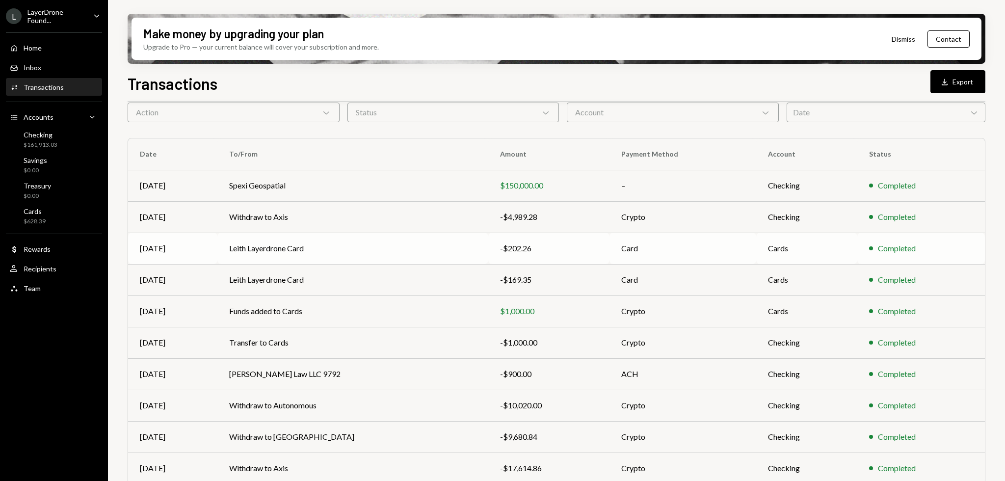
scroll to position [78, 0]
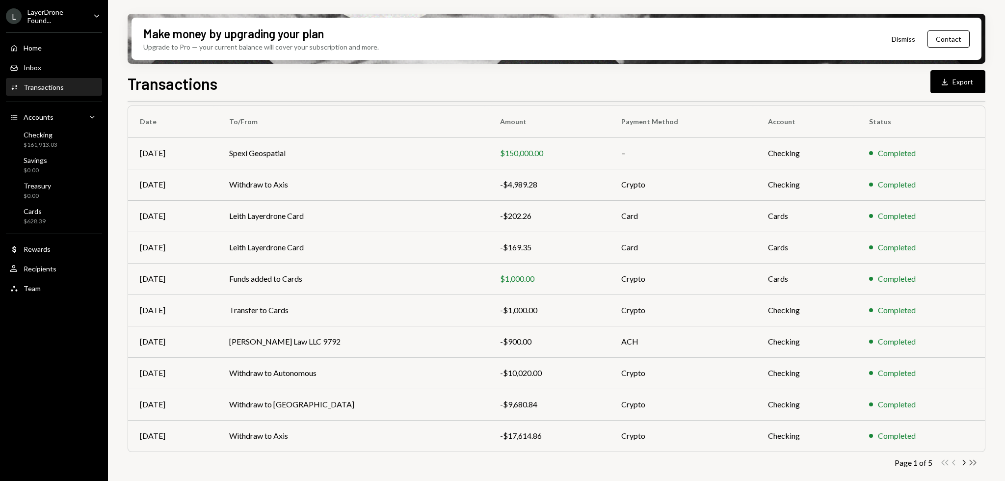
click at [972, 458] on icon "Double Arrow Right" at bounding box center [972, 462] width 9 height 9
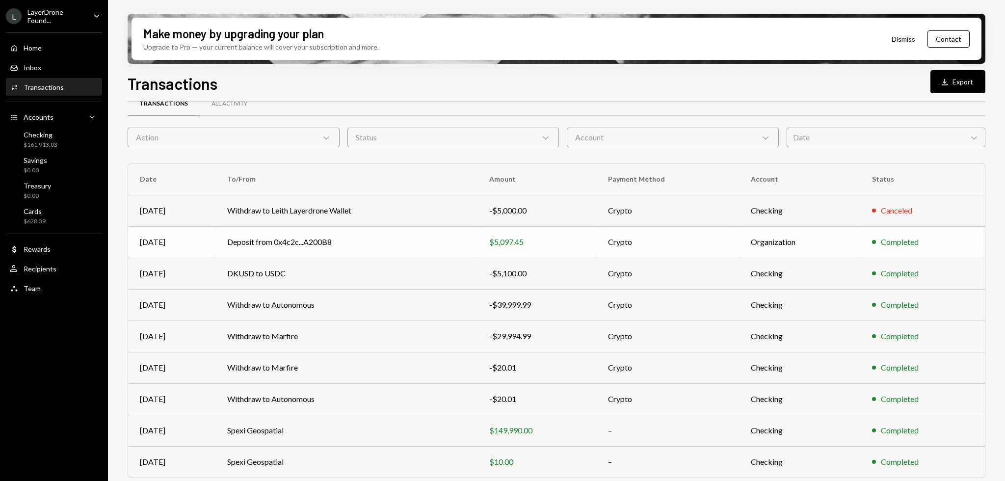
scroll to position [0, 0]
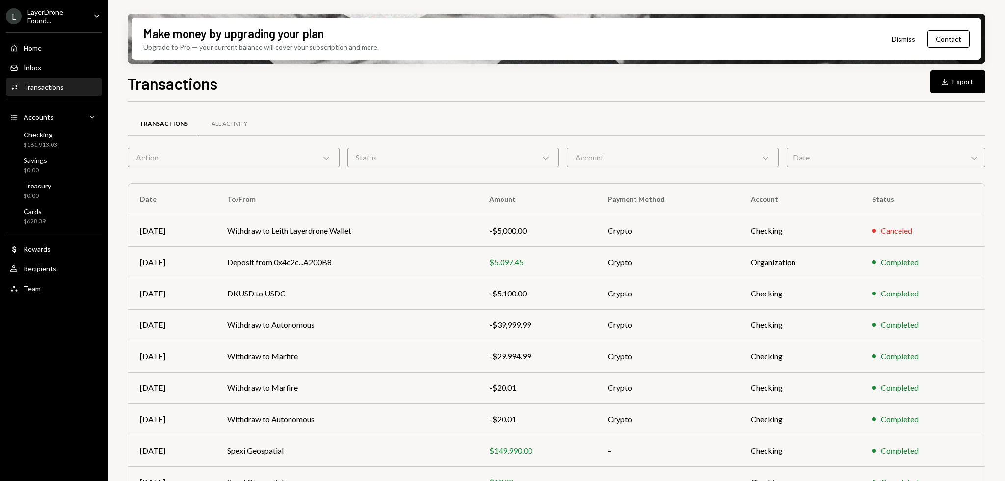
drag, startPoint x: 473, startPoint y: 91, endPoint x: 418, endPoint y: 75, distance: 57.3
click at [418, 75] on div "Transactions Download Export" at bounding box center [557, 83] width 858 height 22
drag, startPoint x: 413, startPoint y: 75, endPoint x: 399, endPoint y: 74, distance: 13.3
drag, startPoint x: 399, startPoint y: 74, endPoint x: 358, endPoint y: 74, distance: 41.7
click at [391, 74] on div "Transactions Download Export" at bounding box center [557, 83] width 858 height 22
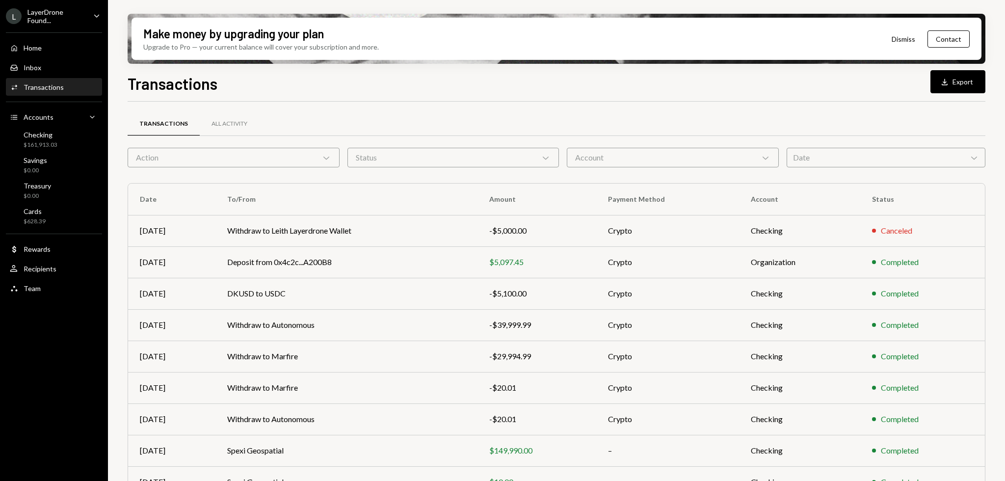
drag, startPoint x: 358, startPoint y: 74, endPoint x: 351, endPoint y: 74, distance: 6.9
drag, startPoint x: 351, startPoint y: 74, endPoint x: 344, endPoint y: 74, distance: 6.9
click at [344, 74] on div "Transactions Download Export" at bounding box center [557, 83] width 858 height 22
